Goal: Transaction & Acquisition: Obtain resource

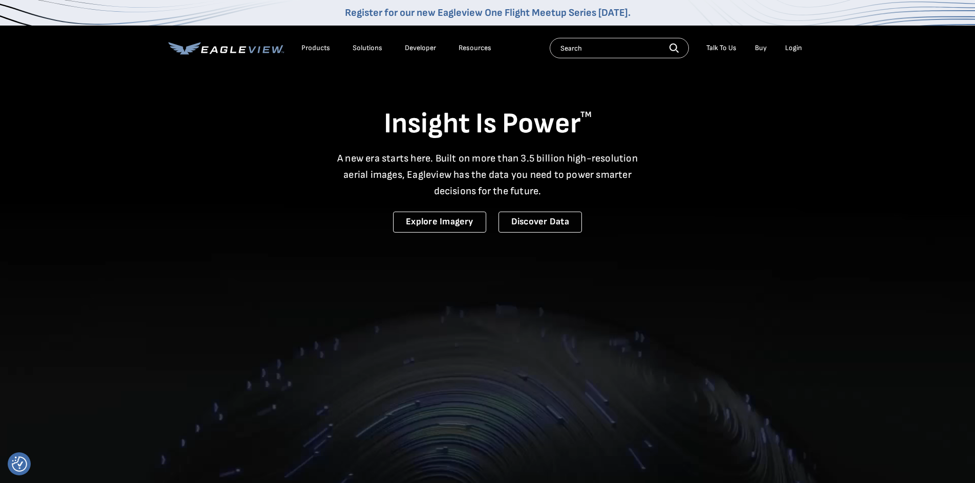
click at [790, 44] on div "Login" at bounding box center [793, 47] width 17 height 9
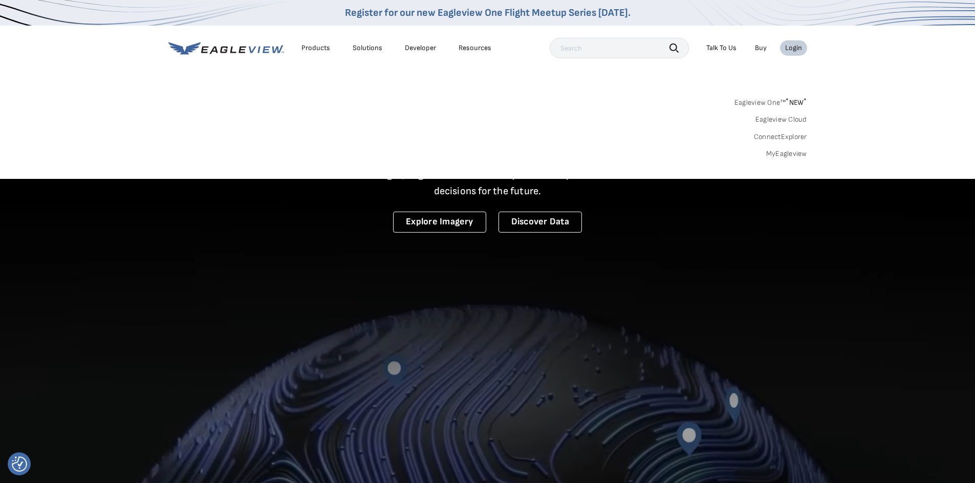
click at [781, 153] on link "MyEagleview" at bounding box center [786, 153] width 41 height 9
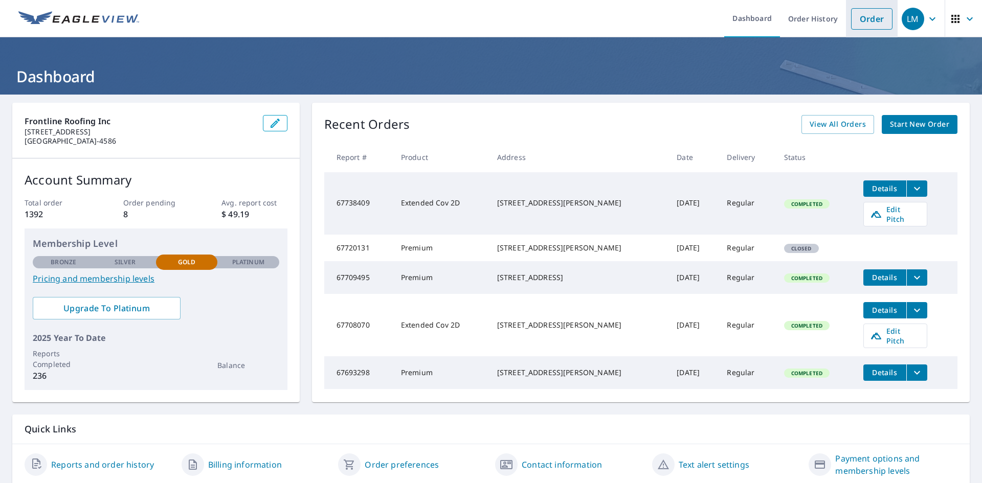
click at [860, 23] on link "Order" at bounding box center [871, 18] width 41 height 21
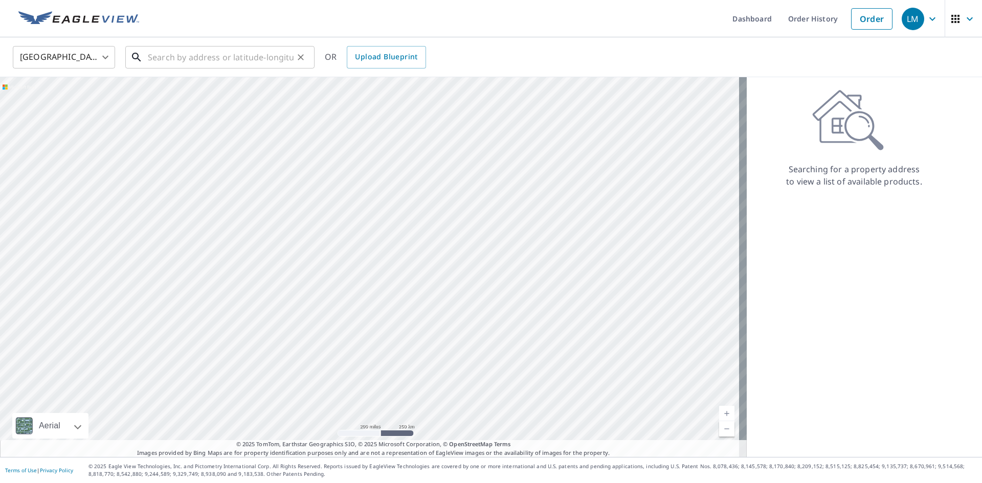
click at [243, 61] on input "text" at bounding box center [221, 57] width 146 height 29
paste input "[STREET_ADDRESS][PERSON_NAME][US_STATE]"
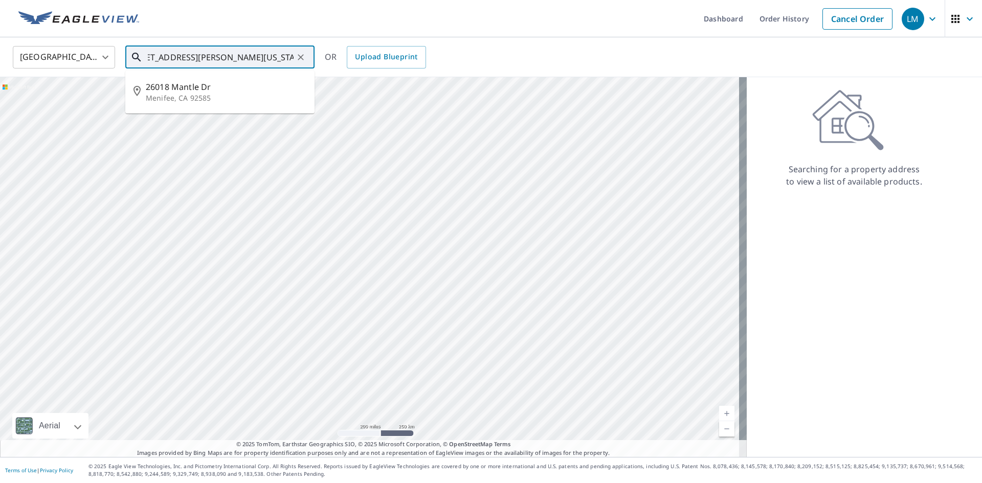
type input "[STREET_ADDRESS][PERSON_NAME][US_STATE]"
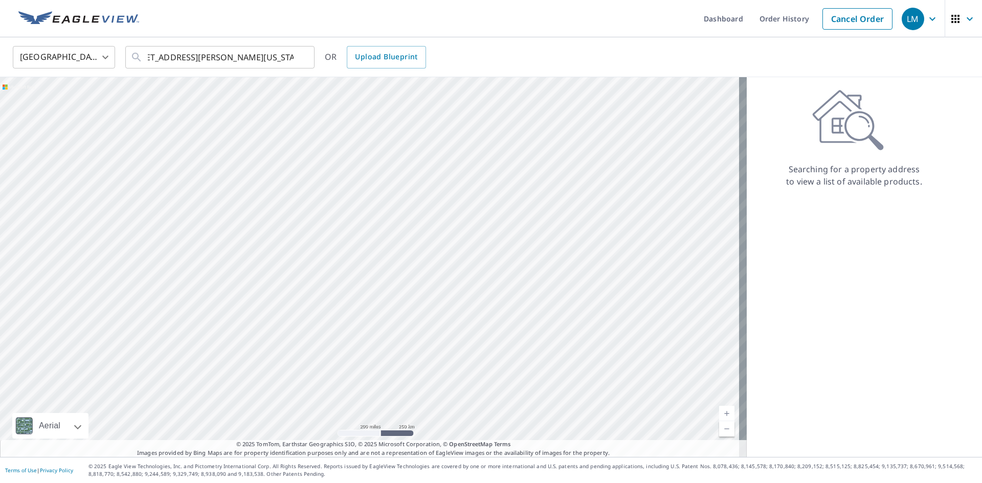
scroll to position [0, 0]
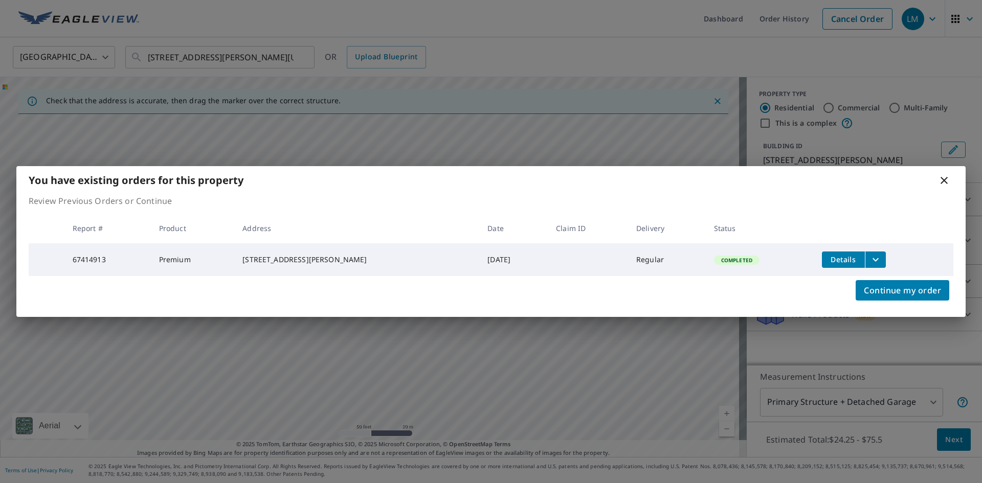
click at [870, 254] on icon "filesDropdownBtn-67414913" at bounding box center [876, 260] width 12 height 12
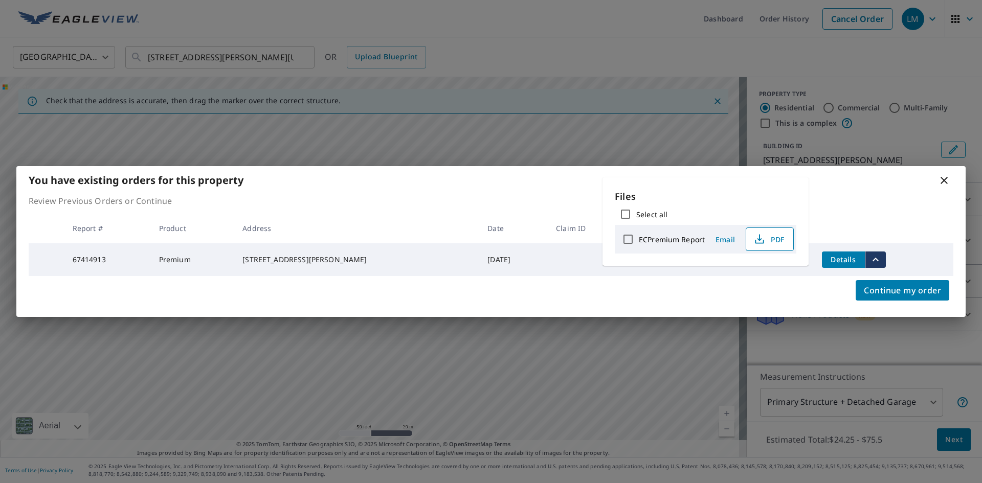
click at [761, 238] on icon "button" at bounding box center [760, 239] width 12 height 12
